Goal: Navigation & Orientation: Go to known website

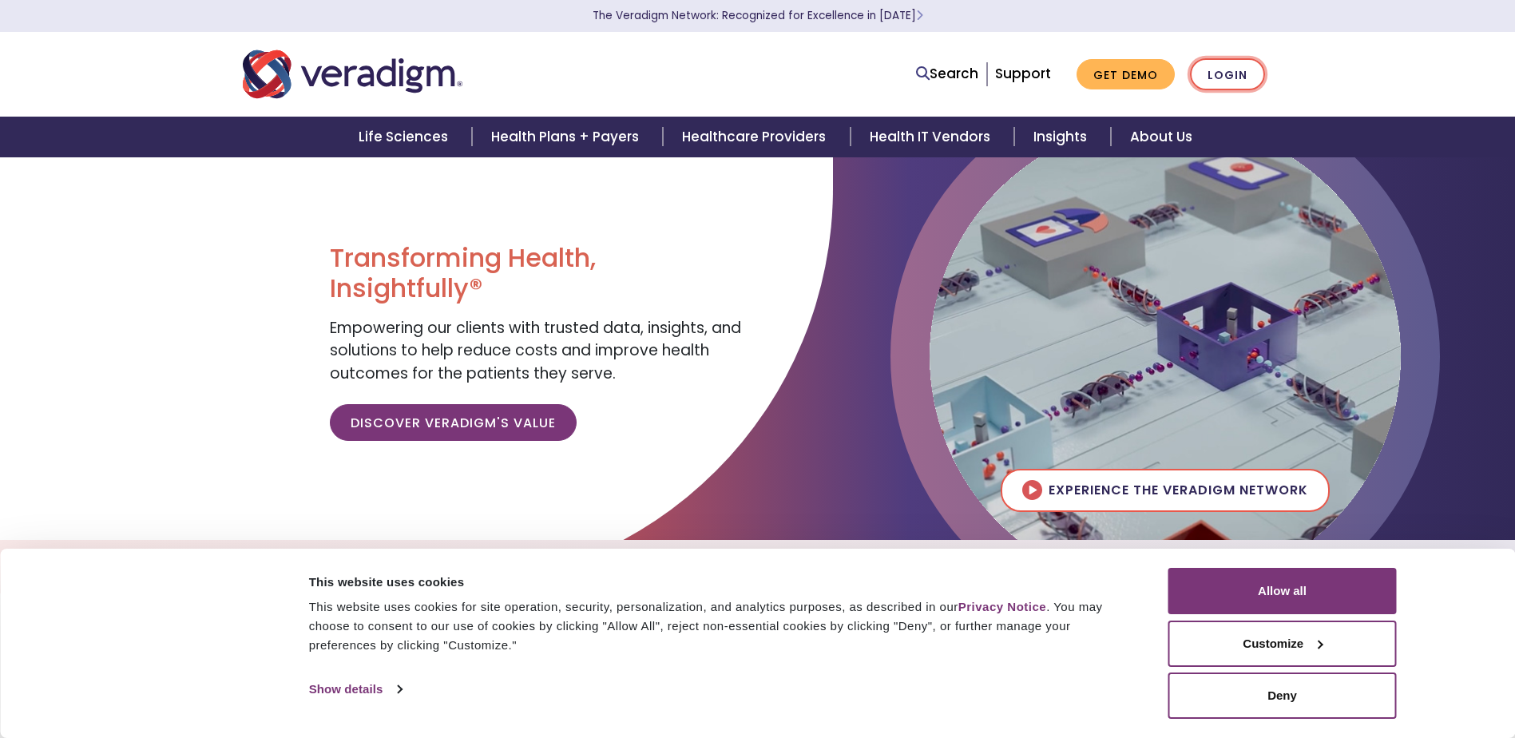
click at [1232, 74] on link "Login" at bounding box center [1227, 74] width 75 height 33
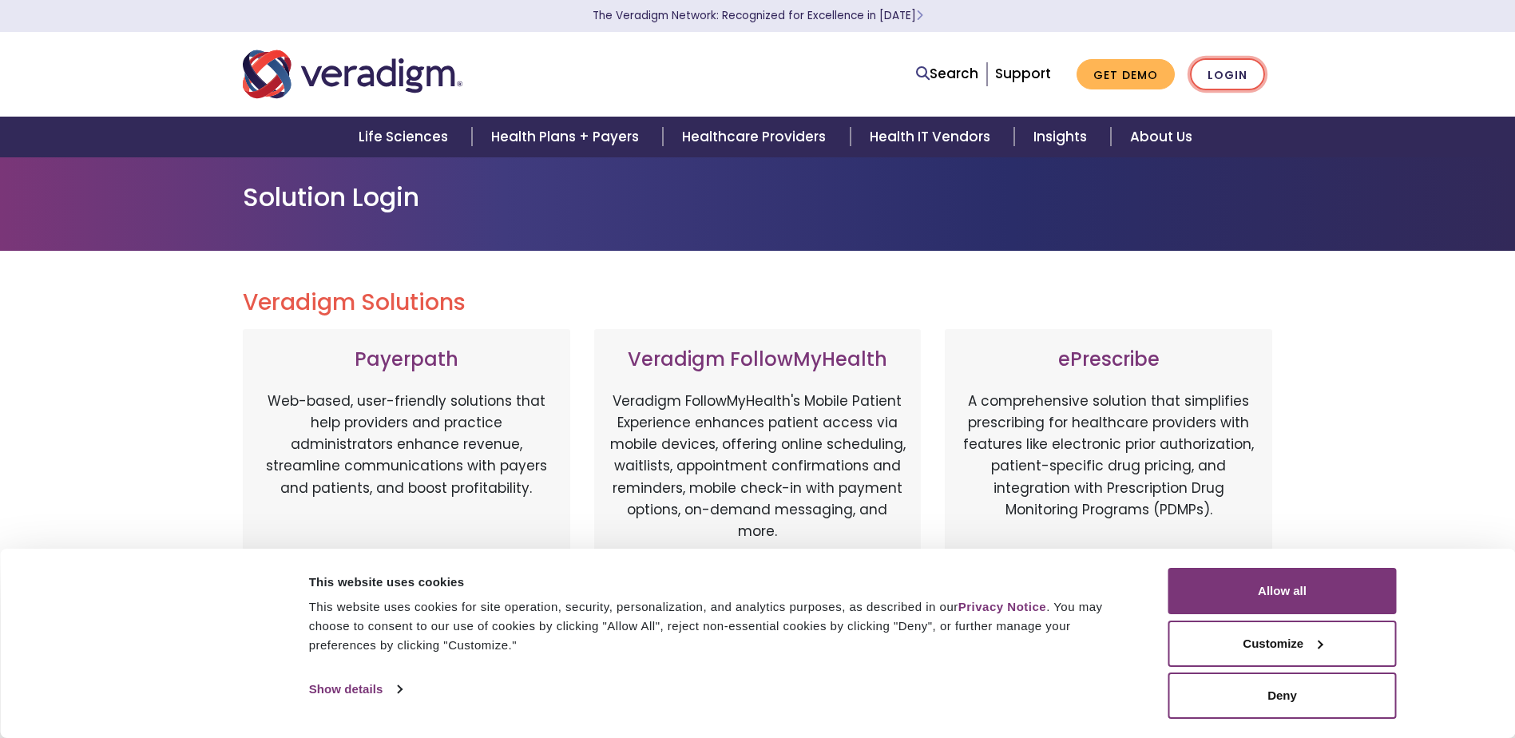
click at [1232, 74] on link "Login" at bounding box center [1227, 74] width 75 height 33
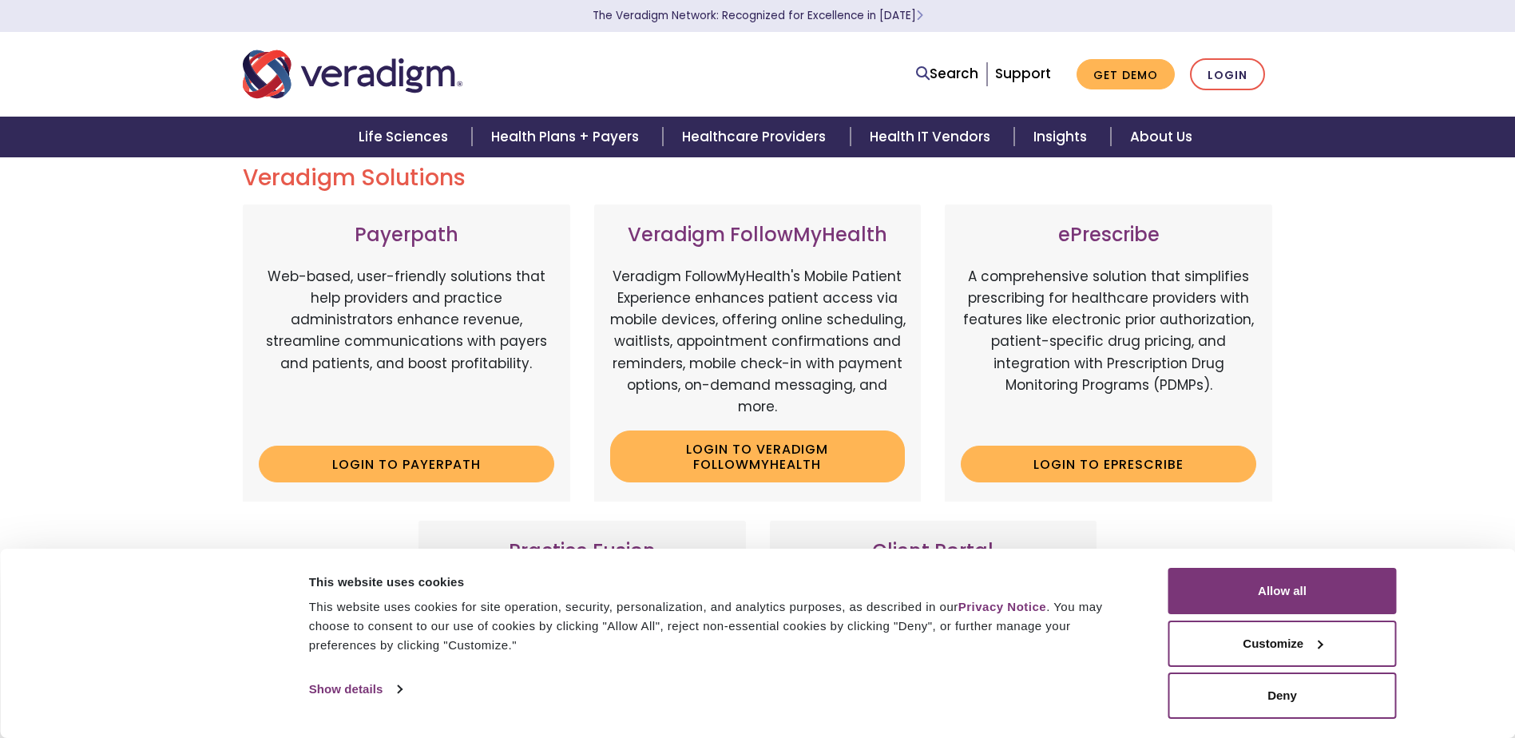
scroll to position [80, 0]
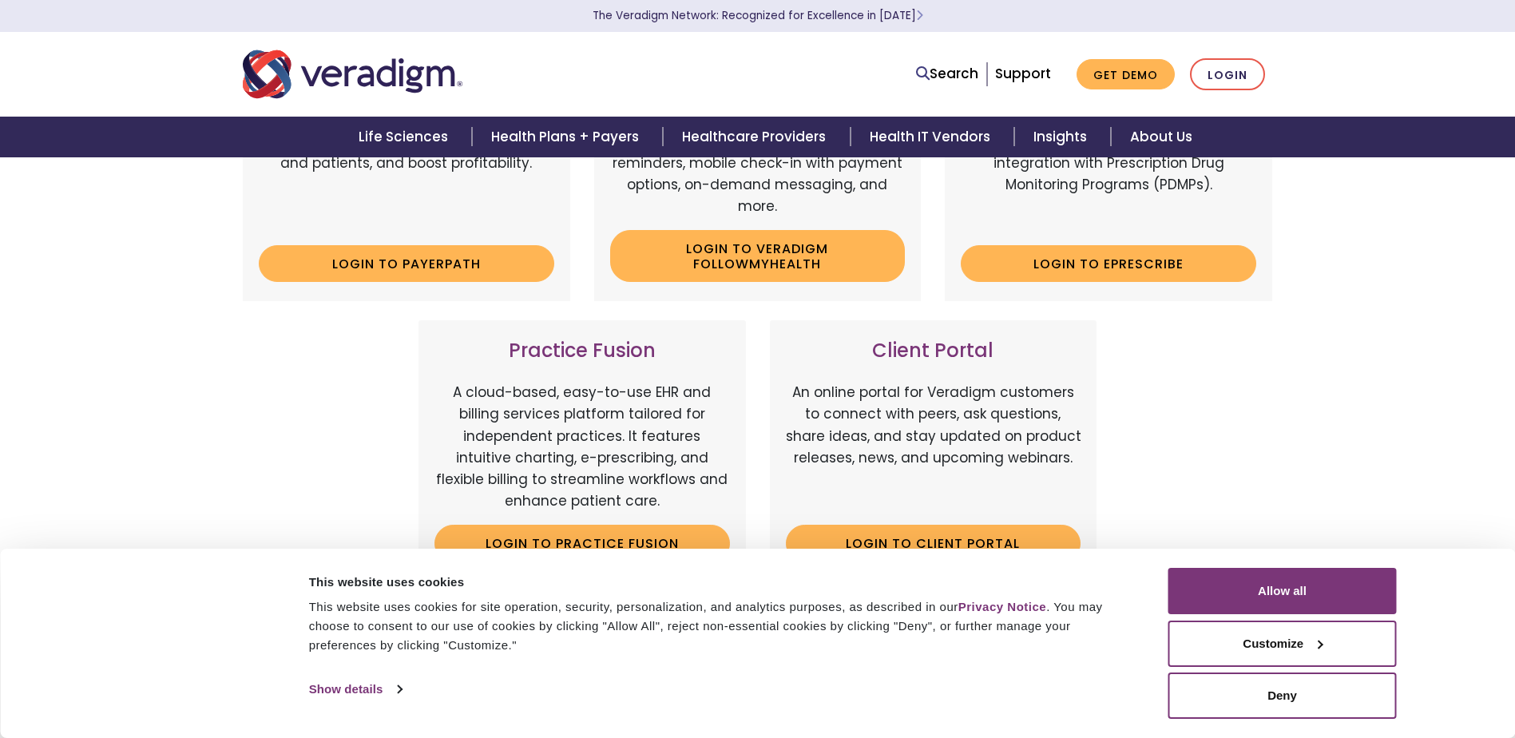
scroll to position [479, 0]
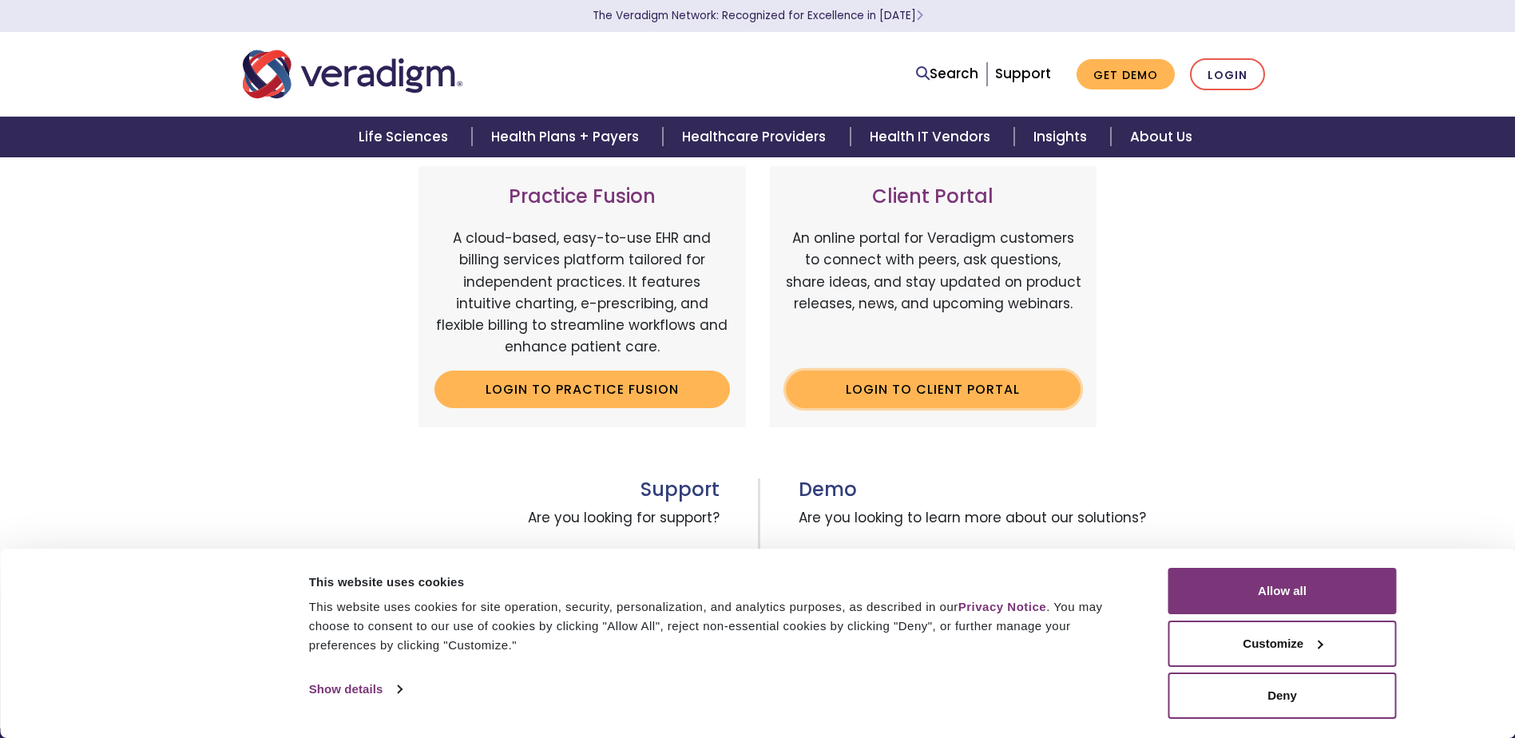
click at [888, 396] on link "Login to Client Portal" at bounding box center [933, 388] width 295 height 37
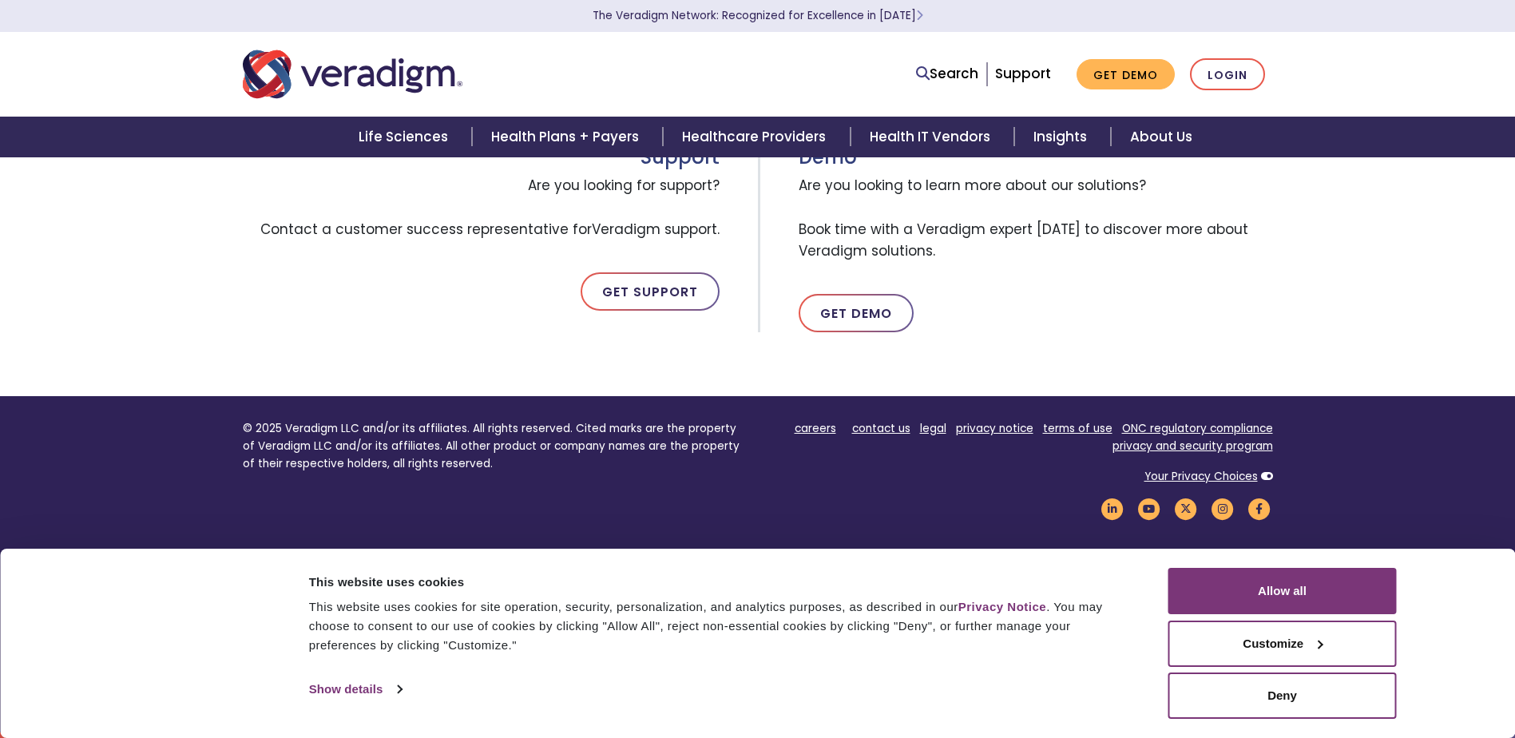
scroll to position [812, 0]
